Goal: Task Accomplishment & Management: Manage account settings

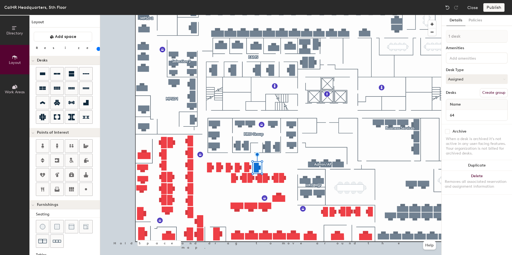
click at [279, 161] on div "Directory Layout Work Areas Layout Add space Resize Desks Points of Interest Fu…" at bounding box center [256, 135] width 512 height 240
click at [234, 15] on div at bounding box center [270, 15] width 341 height 0
click at [278, 182] on div "Directory Layout Work Areas Layout Add space Resize Desks Points of Interest Fu…" at bounding box center [256, 135] width 512 height 240
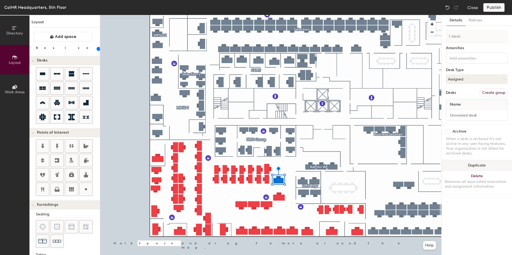
click at [266, 15] on div at bounding box center [270, 15] width 341 height 0
type input "120"
click at [248, 15] on div at bounding box center [270, 15] width 341 height 0
click at [219, 197] on div "Directory Layout Work Areas Layout Add space Resize Desks Points of Interest Fu…" at bounding box center [256, 135] width 512 height 240
click at [219, 209] on div "Directory Layout Work Areas Layout Add space Resize Desks Points of Interest Fu…" at bounding box center [256, 135] width 512 height 240
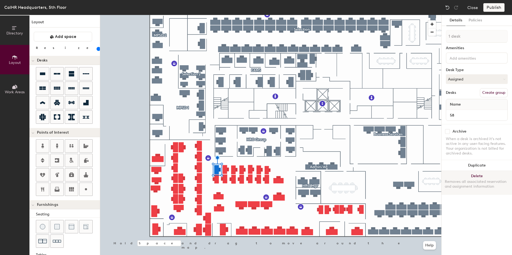
click at [478, 175] on button "Delete Removes all associated reservation and assignment information" at bounding box center [477, 183] width 70 height 24
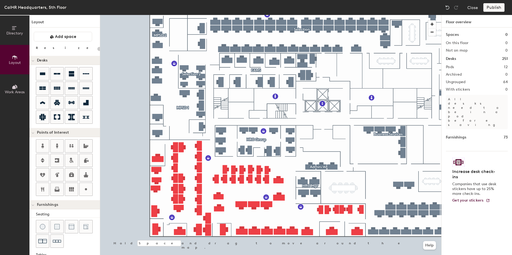
click at [225, 15] on div at bounding box center [270, 15] width 341 height 0
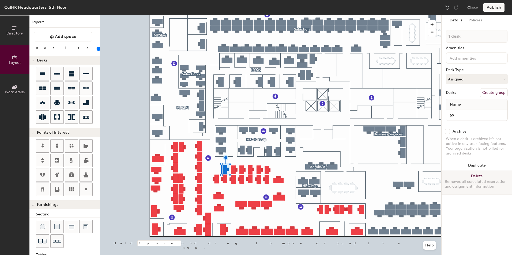
click at [479, 175] on button "Delete Removes all associated reservation and assignment information" at bounding box center [477, 183] width 70 height 24
click at [473, 175] on button "Delete Removes all associated reservation and assignment information" at bounding box center [477, 183] width 70 height 24
click at [472, 174] on button "Delete Removes all associated reservation and assignment information" at bounding box center [477, 183] width 70 height 24
click at [480, 175] on button "Delete Removes all associated reservation and assignment information" at bounding box center [477, 183] width 70 height 24
click at [469, 175] on button "Delete Removes all associated reservation and assignment information" at bounding box center [477, 183] width 70 height 24
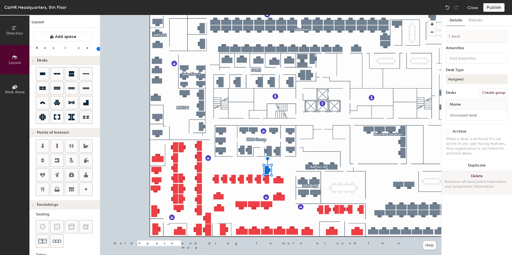
click at [474, 178] on button "Delete Removes all associated reservation and assignment information" at bounding box center [477, 183] width 70 height 24
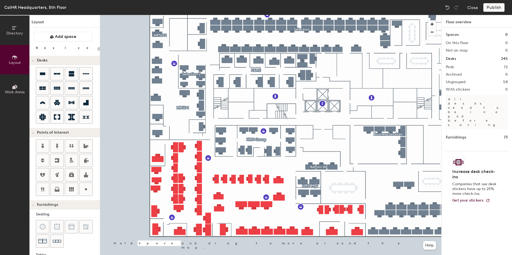
click at [215, 15] on div at bounding box center [270, 15] width 341 height 0
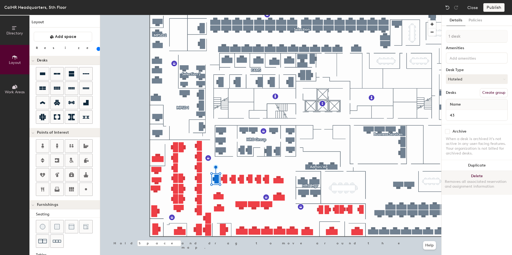
click at [476, 176] on button "Delete Removes all associated reservation and assignment information" at bounding box center [477, 183] width 70 height 24
click at [463, 177] on button "Delete Removes all associated reservation and assignment information" at bounding box center [477, 183] width 70 height 24
click at [469, 174] on button "Delete Removes all associated reservation and assignment information" at bounding box center [477, 183] width 70 height 24
click at [472, 175] on button "Delete Removes all associated reservation and assignment information" at bounding box center [477, 183] width 70 height 24
click at [474, 177] on button "Delete Removes all associated reservation and assignment information" at bounding box center [477, 183] width 70 height 24
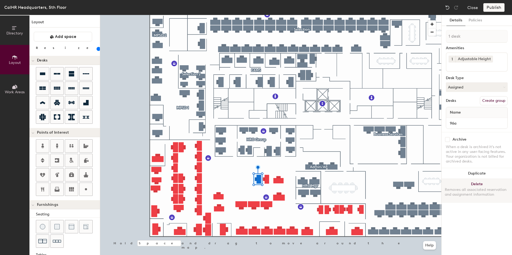
click at [472, 183] on button "Delete Removes all associated reservation and assignment information" at bounding box center [477, 191] width 70 height 24
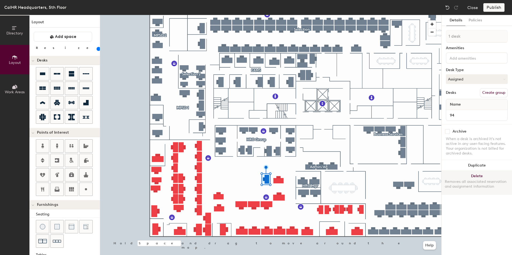
click at [479, 178] on button "Delete Removes all associated reservation and assignment information" at bounding box center [477, 183] width 70 height 24
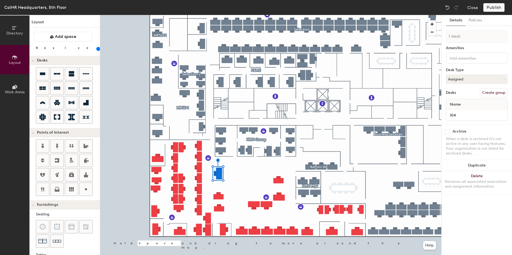
click at [241, 166] on div "Directory Layout Work Areas Layout Add space Resize Desks Points of Interest Fu…" at bounding box center [256, 135] width 512 height 240
click at [241, 181] on div "Directory Layout Work Areas Layout Add space Resize Desks Points of Interest Fu…" at bounding box center [256, 135] width 512 height 240
click at [262, 165] on div "Directory Layout Work Areas Layout Add space Resize Desks Points of Interest Fu…" at bounding box center [256, 135] width 512 height 240
click at [264, 178] on div "Directory Layout Work Areas Layout Add space Resize Desks Points of Interest Fu…" at bounding box center [256, 135] width 512 height 240
click at [282, 166] on div "Directory Layout Work Areas Layout Add space Resize Desks Points of Interest Fu…" at bounding box center [256, 135] width 512 height 240
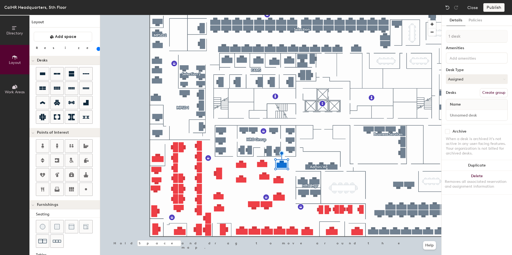
click at [230, 175] on div "Directory Layout Work Areas Layout Add space Resize Desks Points of Interest Fu…" at bounding box center [256, 135] width 512 height 240
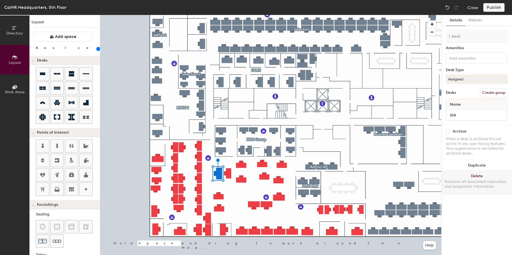
click at [469, 174] on button "Delete Removes all associated reservation and assignment information" at bounding box center [477, 183] width 70 height 24
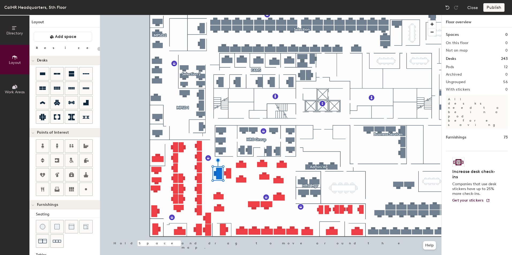
type input "20"
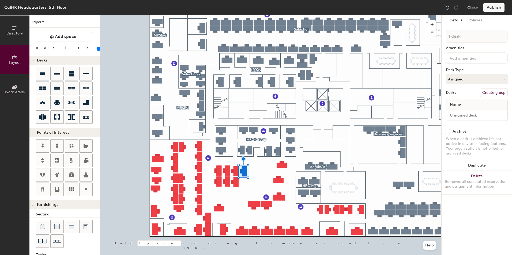
click at [253, 186] on div "Directory Layout Work Areas Layout Add space Resize Desks Points of Interest Fu…" at bounding box center [256, 135] width 512 height 240
click at [264, 168] on div "Directory Layout Work Areas Layout Add space Resize Desks Points of Interest Fu…" at bounding box center [256, 135] width 512 height 240
click at [277, 165] on div "Directory Layout Work Areas Layout Add space Resize Desks Points of Interest Fu…" at bounding box center [256, 135] width 512 height 240
click at [283, 182] on div "Directory Layout Work Areas Layout Add space Resize Desks Points of Interest Fu…" at bounding box center [256, 135] width 512 height 240
click at [259, 186] on div "Directory Layout Work Areas Layout Add space Resize Desks Points of Interest Fu…" at bounding box center [256, 135] width 512 height 240
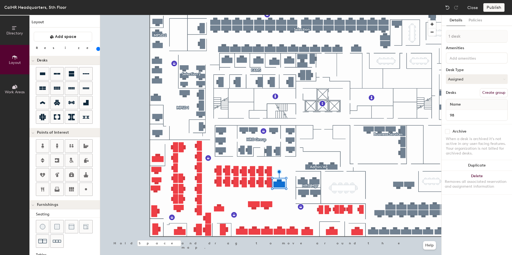
click at [234, 200] on div "Directory Layout Work Areas Layout Add space Resize Desks Points of Interest Fu…" at bounding box center [256, 135] width 512 height 240
type input "140"
click at [253, 196] on div "Directory Layout Work Areas Layout Add space Resize Desks Points of Interest Fu…" at bounding box center [256, 135] width 512 height 240
click at [272, 194] on div "Directory Layout Work Areas Layout Add space Resize Desks Points of Interest Fu…" at bounding box center [256, 135] width 512 height 240
click at [288, 213] on div "Directory Layout Work Areas Layout Add space Resize Desks Points of Interest Fu…" at bounding box center [256, 135] width 512 height 240
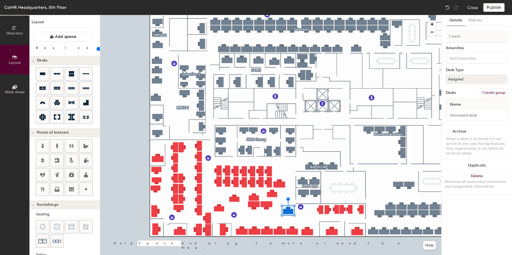
click at [261, 215] on div "Directory Layout Work Areas Layout Add space Resize Desks Points of Interest Fu…" at bounding box center [256, 135] width 512 height 240
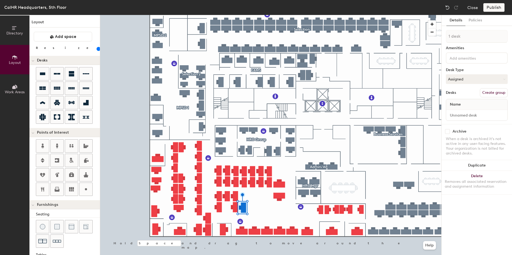
click at [253, 195] on div "Directory Layout Work Areas Layout Add space Resize Desks Points of Interest Fu…" at bounding box center [256, 135] width 512 height 240
click at [263, 206] on div "Directory Layout Work Areas Layout Add space Resize Desks Points of Interest Fu…" at bounding box center [256, 135] width 512 height 240
click at [282, 214] on div "Directory Layout Work Areas Layout Add space Resize Desks Points of Interest Fu…" at bounding box center [256, 135] width 512 height 240
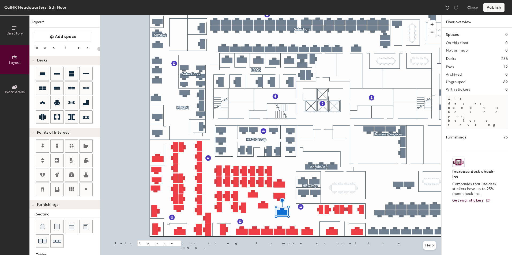
type input "140"
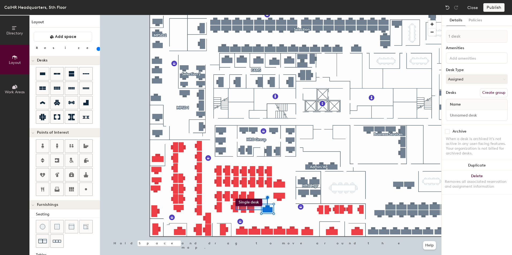
drag, startPoint x: 94, startPoint y: 129, endPoint x: 235, endPoint y: 199, distance: 157.9
click at [235, 199] on div "Directory Layout Work Areas Layout Add space Resize Desks Points of Interest Fu…" at bounding box center [256, 135] width 512 height 240
type input "7 desks"
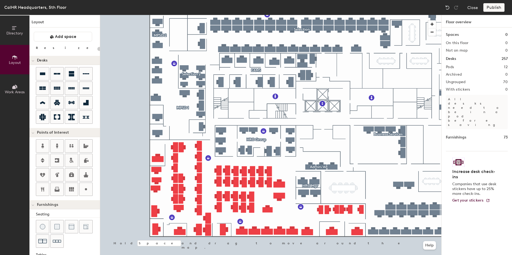
click at [267, 197] on div "Directory Layout Work Areas Layout Add space Resize Desks Points of Interest Fu…" at bounding box center [256, 135] width 512 height 240
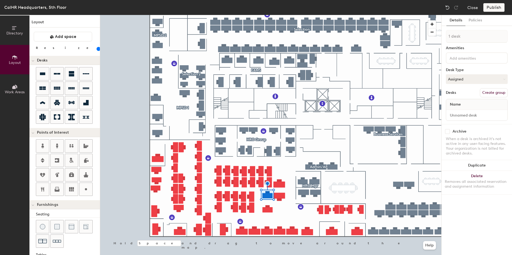
click at [290, 215] on div "Directory Layout Work Areas Layout Add space Resize Desks Points of Interest Fu…" at bounding box center [256, 135] width 512 height 240
click at [288, 210] on div "Directory Layout Work Areas Layout Add space Resize Desks Points of Interest Fu…" at bounding box center [256, 135] width 512 height 240
type input "140"
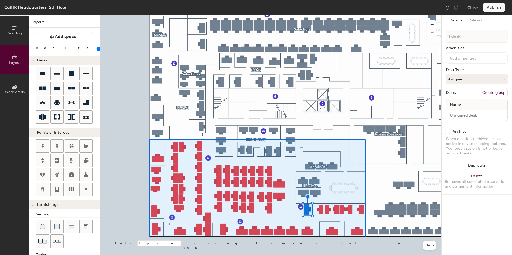
type input "20"
type input "92 desks, multiple groups"
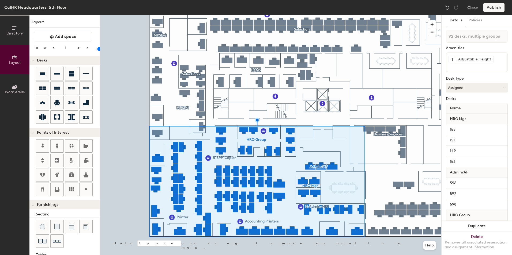
click at [321, 15] on div at bounding box center [270, 15] width 341 height 0
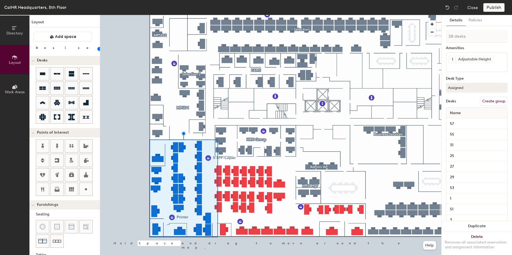
click at [491, 101] on button "Create group" at bounding box center [494, 101] width 28 height 9
type input "20"
type input "Pod 1"
type input "20"
type input "Pod"
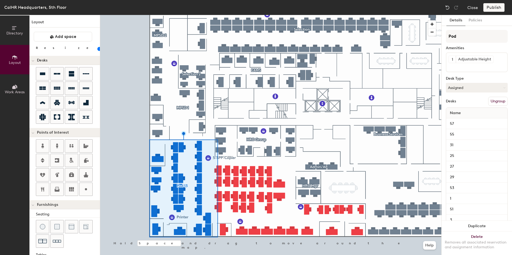
type input "20"
type input "Po"
type input "20"
type input "P"
type input "20"
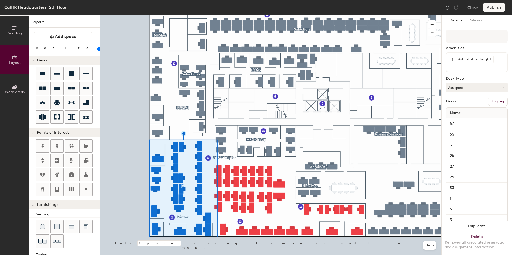
type input "20"
type input "S"
type input "20"
type input "Sa"
type input "20"
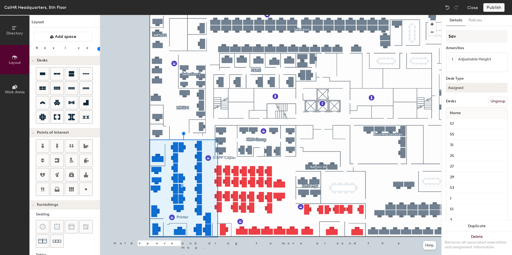
type input "Savi"
type input "20"
type input "Saving"
type input "20"
type input "Savings"
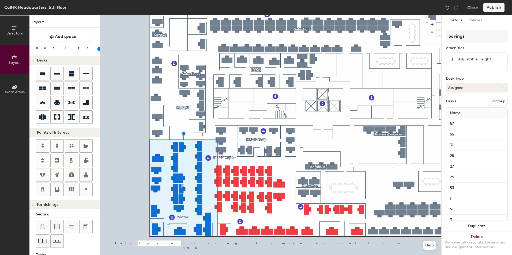
type input "20"
type input "Savings P"
type input "20"
type input "Savings Pl"
type input "20"
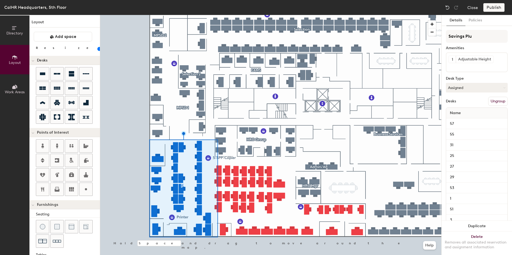
type input "Savings Plus"
type input "20"
type input "Savings Plus"
click at [493, 47] on div "Amenities" at bounding box center [477, 48] width 62 height 4
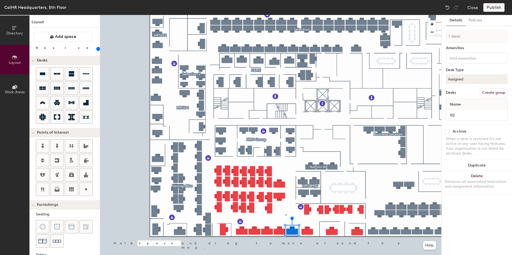
click at [285, 15] on div at bounding box center [270, 15] width 341 height 0
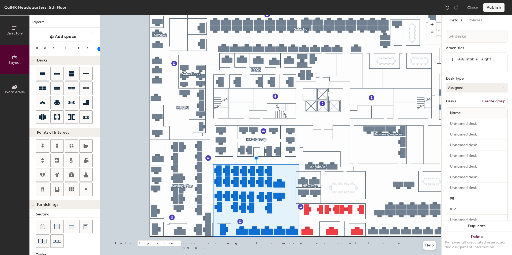
click at [480, 101] on button "Create group" at bounding box center [494, 101] width 28 height 9
type input "20"
drag, startPoint x: 464, startPoint y: 36, endPoint x: 446, endPoint y: 35, distance: 17.4
click at [446, 35] on input "Pod 14" at bounding box center [477, 36] width 62 height 13
type input "A"
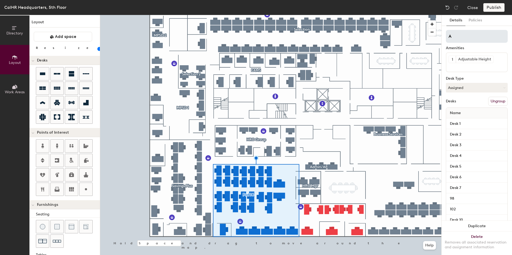
type input "20"
type input "Ad"
type input "20"
type input "Admi"
type input "20"
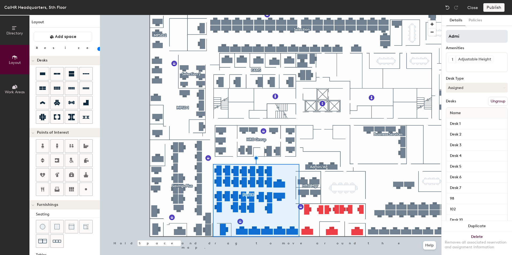
type input "Admin"
type input "20"
type input "Admin"
click at [314, 15] on div at bounding box center [270, 15] width 341 height 0
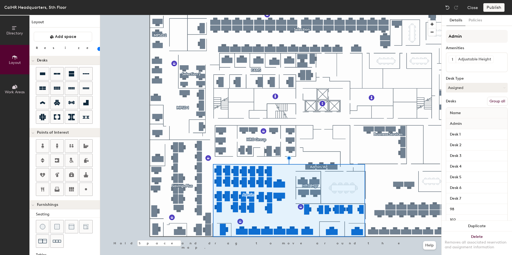
click at [495, 103] on button "Group all" at bounding box center [497, 101] width 21 height 9
click at [481, 49] on div "Amenities" at bounding box center [477, 48] width 62 height 4
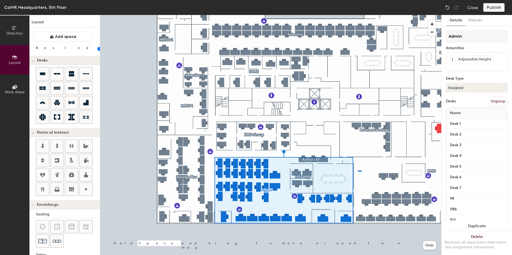
click at [358, 15] on div at bounding box center [270, 15] width 341 height 0
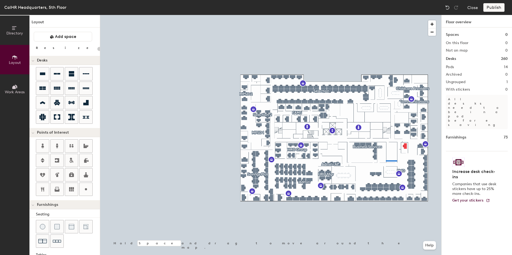
click at [381, 15] on div at bounding box center [270, 15] width 341 height 0
type input "140"
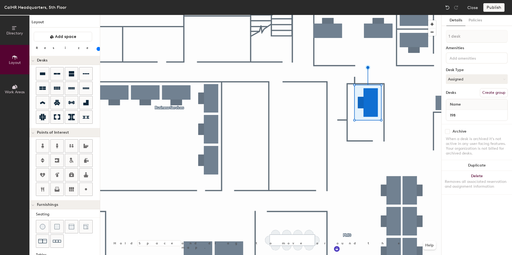
click at [491, 92] on button "Create group" at bounding box center [494, 92] width 28 height 9
type input "P"
type input "EEO"
click at [490, 8] on button "Publish" at bounding box center [493, 7] width 21 height 9
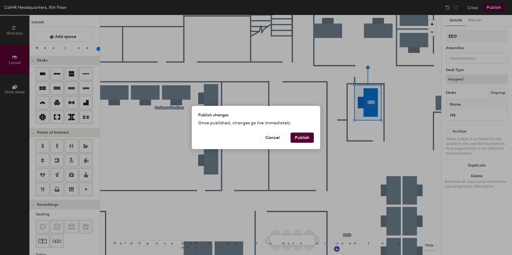
click at [294, 139] on button "Publish" at bounding box center [302, 138] width 23 height 10
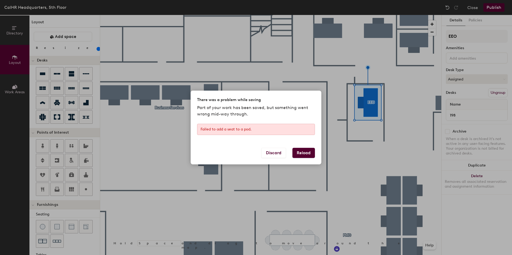
click at [300, 155] on button "Reload" at bounding box center [303, 153] width 22 height 10
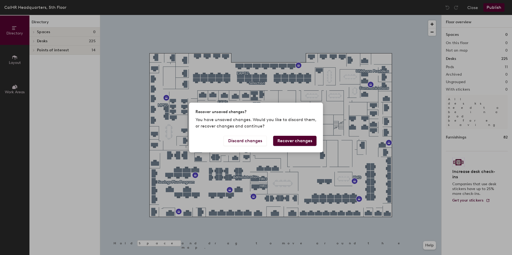
click at [292, 140] on button "Recover changes" at bounding box center [294, 141] width 43 height 10
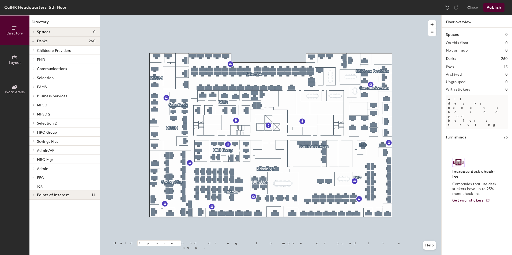
click at [490, 6] on button "Publish" at bounding box center [493, 7] width 21 height 9
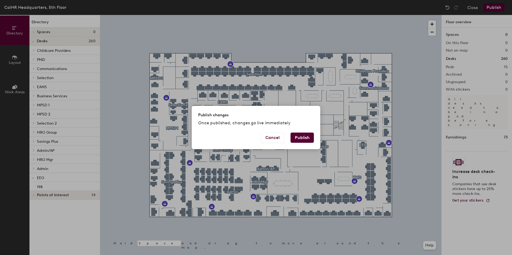
click at [301, 136] on button "Publish" at bounding box center [302, 138] width 23 height 10
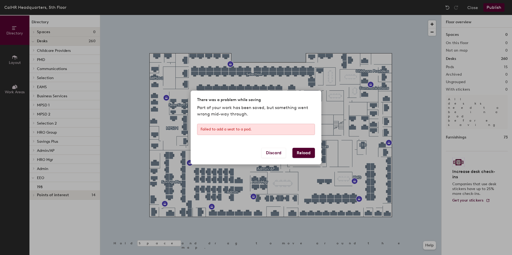
click at [302, 156] on button "Reload" at bounding box center [303, 153] width 22 height 10
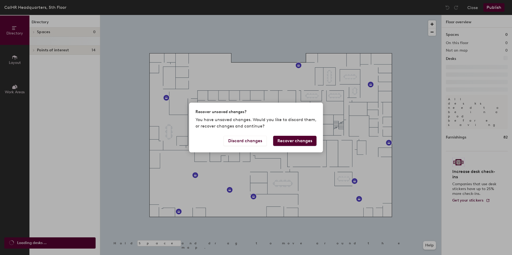
click at [299, 138] on button "Recover changes" at bounding box center [294, 141] width 43 height 10
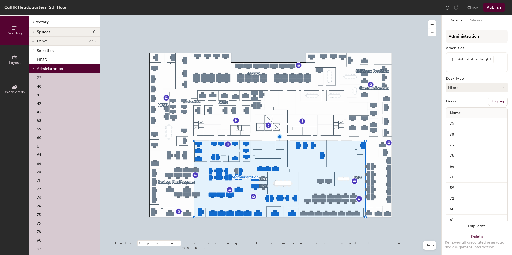
click at [499, 100] on button "Ungroup" at bounding box center [498, 101] width 20 height 9
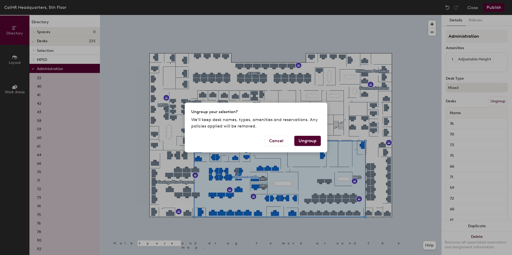
click at [314, 143] on button "Ungroup" at bounding box center [307, 141] width 27 height 10
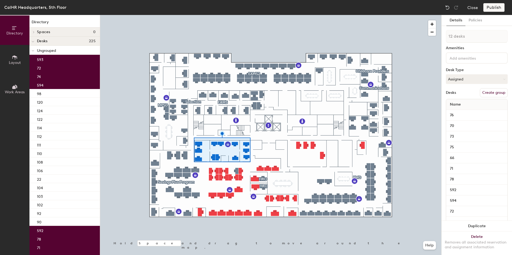
click at [482, 94] on button "Create group" at bounding box center [494, 92] width 28 height 9
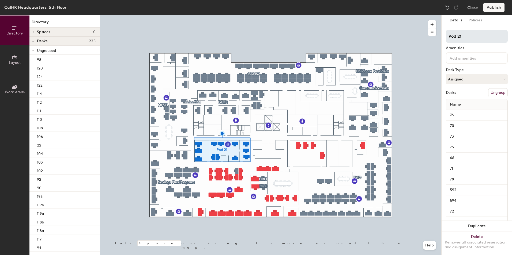
drag, startPoint x: 466, startPoint y: 36, endPoint x: 446, endPoint y: 37, distance: 19.8
click at [446, 37] on input "Pod 21" at bounding box center [477, 36] width 62 height 13
type input "HRO"
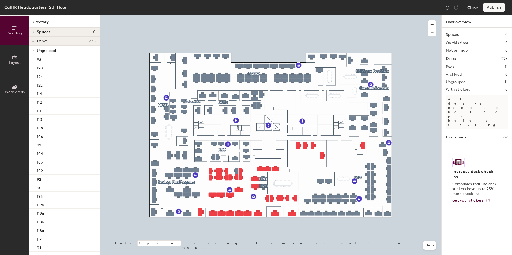
click at [473, 6] on button "Close" at bounding box center [472, 7] width 11 height 9
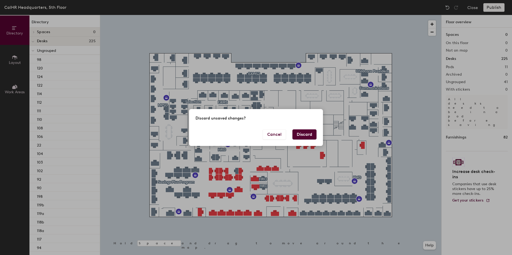
click at [296, 136] on button "Discard" at bounding box center [304, 135] width 24 height 10
